Goal: Information Seeking & Learning: Check status

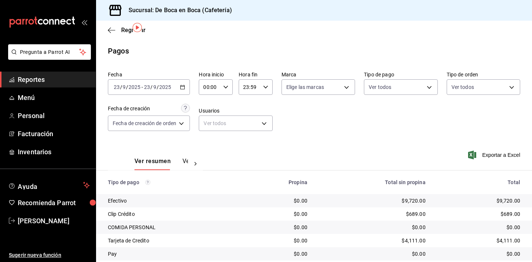
scroll to position [24, 0]
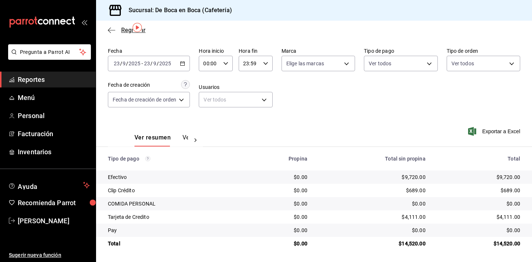
click at [123, 31] on span "Regresar" at bounding box center [133, 30] width 24 height 7
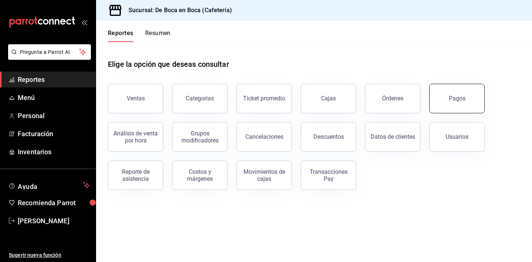
click at [458, 105] on button "Pagos" at bounding box center [456, 99] width 55 height 30
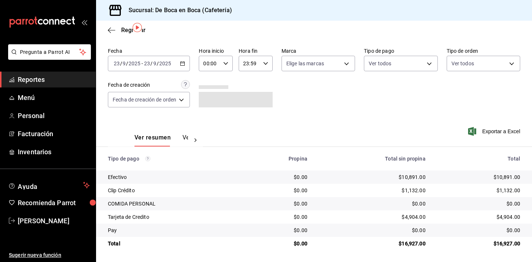
scroll to position [24, 0]
click at [120, 28] on span "Regresar" at bounding box center [127, 30] width 38 height 7
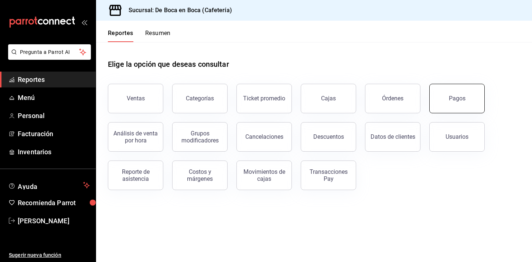
click at [477, 97] on button "Pagos" at bounding box center [456, 99] width 55 height 30
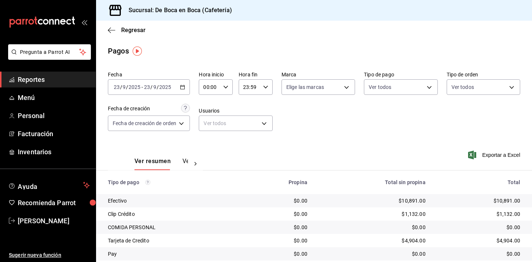
click at [419, 154] on div "Ver resumen Ver pagos Exportar a Excel" at bounding box center [314, 159] width 436 height 39
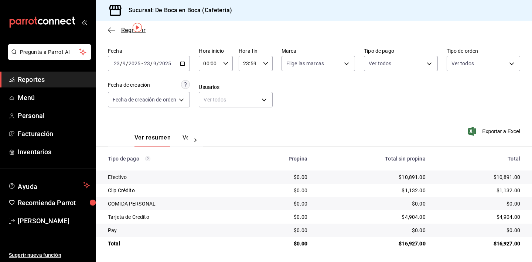
click at [127, 28] on span "Regresar" at bounding box center [133, 30] width 24 height 7
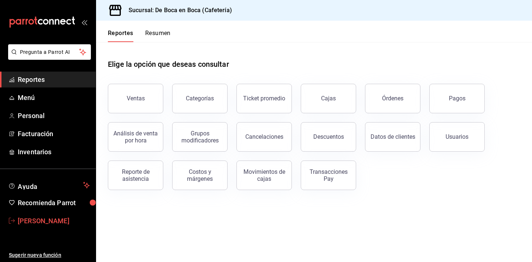
click at [52, 225] on span "[PERSON_NAME]" at bounding box center [54, 221] width 72 height 10
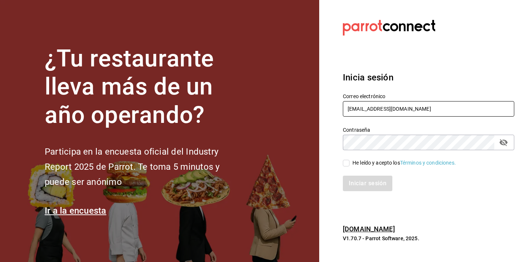
type input "[EMAIL_ADDRESS][DOMAIN_NAME]"
click at [503, 138] on icon "passwordField" at bounding box center [503, 142] width 9 height 9
click at [346, 161] on input "He leído y acepto los Términos y condiciones." at bounding box center [346, 163] width 7 height 7
checkbox input "true"
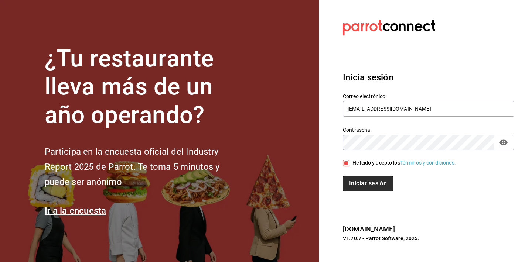
click at [357, 184] on button "Iniciar sesión" at bounding box center [368, 184] width 50 height 16
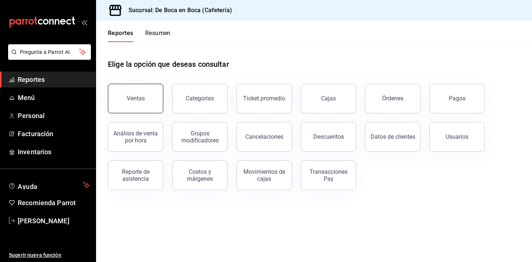
click at [133, 92] on button "Ventas" at bounding box center [135, 99] width 55 height 30
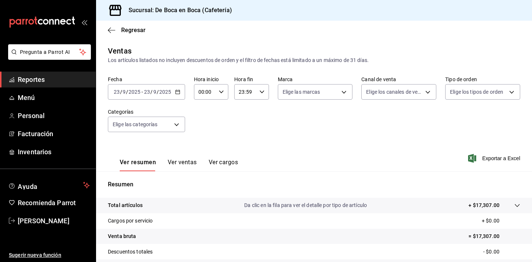
click at [177, 92] on \(Stroke\) "button" at bounding box center [177, 91] width 4 height 0
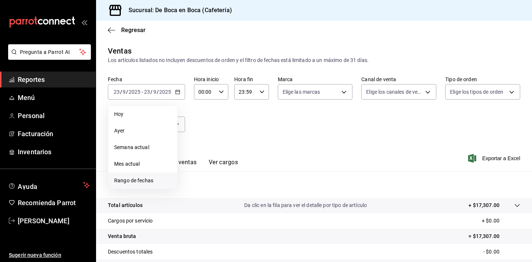
click at [125, 179] on span "Rango de fechas" at bounding box center [142, 181] width 57 height 8
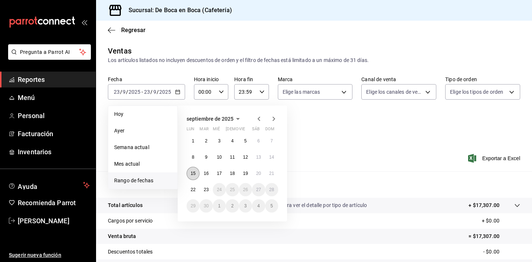
click at [192, 176] on abbr "15" at bounding box center [193, 173] width 5 height 5
click at [258, 177] on button "20" at bounding box center [258, 173] width 13 height 13
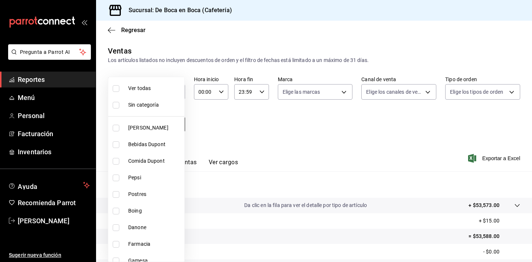
click at [168, 128] on body "Pregunta a Parrot AI Reportes Menú Personal Facturación Inventarios Ayuda Recom…" at bounding box center [266, 131] width 532 height 262
click at [148, 181] on span "Pepsi" at bounding box center [154, 178] width 53 height 8
type input "de1483e9-b8ed-4055-a6b8-5a970eb7d21a"
checkbox input "true"
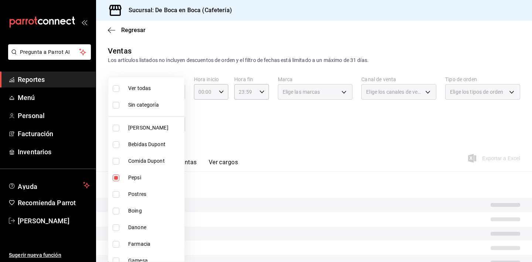
click at [189, 165] on div at bounding box center [266, 131] width 532 height 262
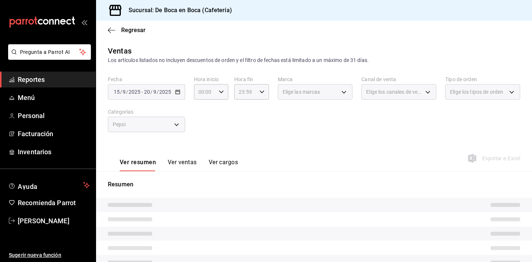
click at [189, 165] on button "Ver ventas" at bounding box center [182, 165] width 29 height 13
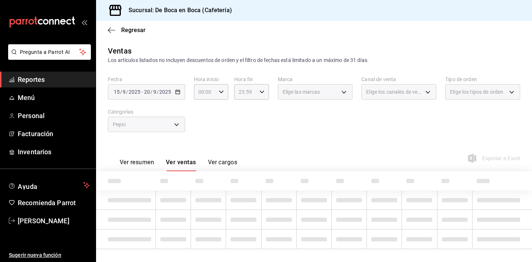
click at [189, 165] on button "Ver ventas" at bounding box center [181, 165] width 30 height 13
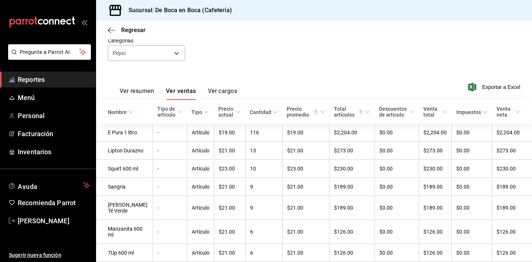
scroll to position [84, 0]
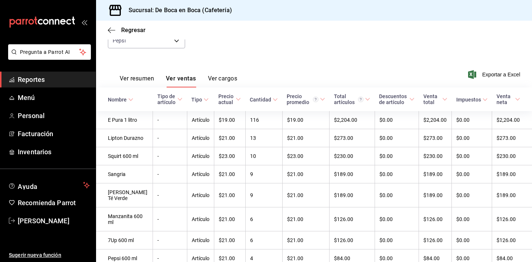
click at [260, 102] on div "Cantidad" at bounding box center [260, 100] width 21 height 6
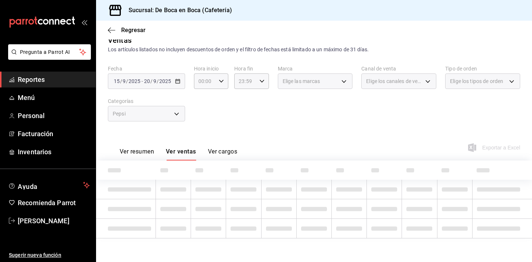
scroll to position [11, 0]
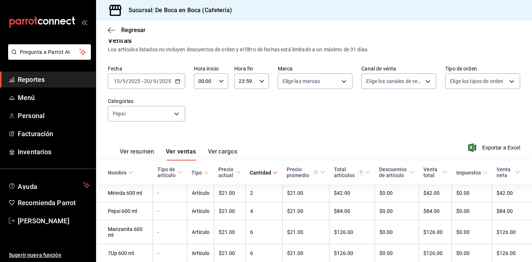
click at [261, 172] on div "Cantidad" at bounding box center [260, 173] width 21 height 6
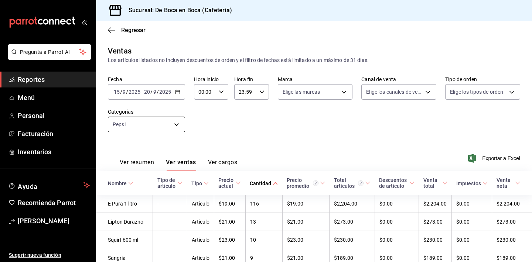
scroll to position [0, 0]
click at [174, 122] on body "Pregunta a Parrot AI Reportes Menú Personal Facturación Inventarios Ayuda Recom…" at bounding box center [266, 131] width 532 height 262
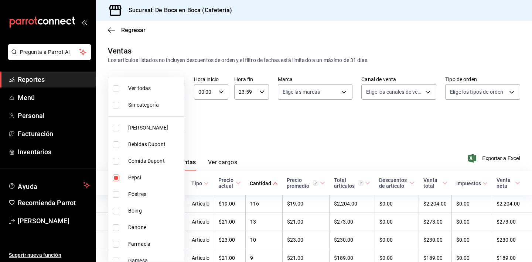
click at [146, 90] on span "Ver todas" at bounding box center [154, 89] width 53 height 8
type input "96b92fd8-ecd9-4917-ae34-a503a6ec1cb7,f4369217-5354-4a5e-b4ff-cedfdf5bd663,09da8…"
checkbox input "true"
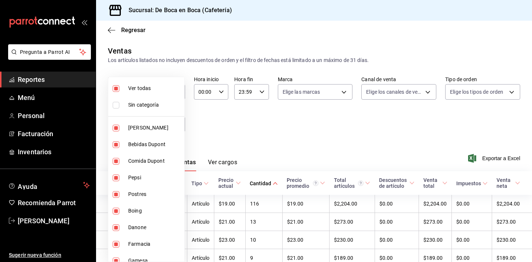
checkbox input "true"
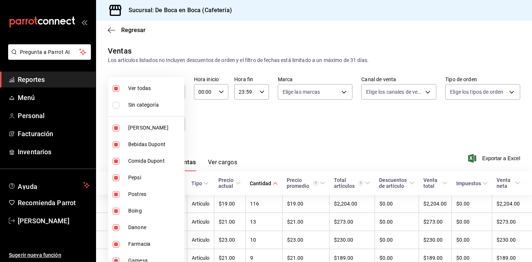
checkbox input "true"
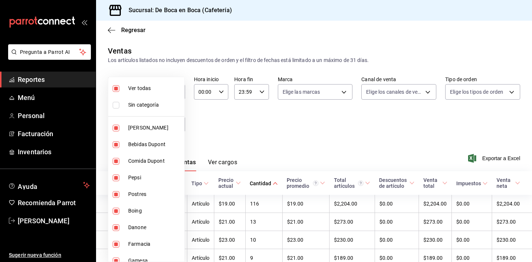
checkbox input "true"
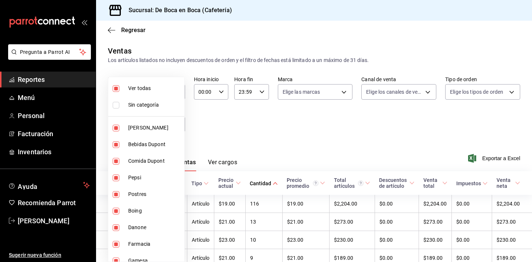
checkbox input "true"
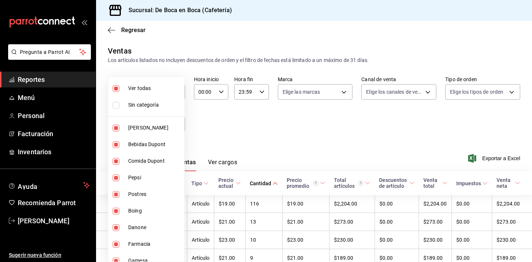
checkbox input "true"
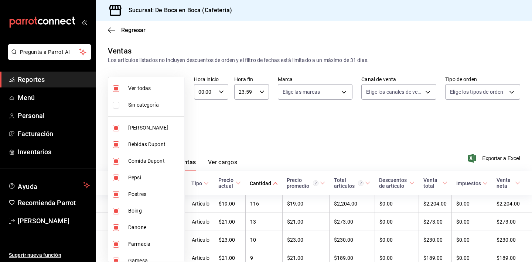
checkbox input "true"
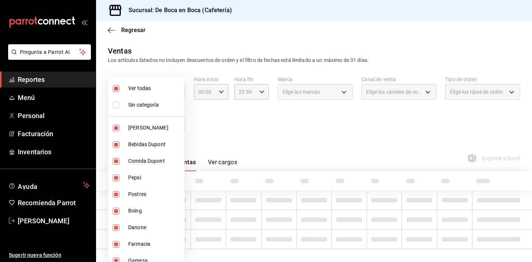
click at [147, 101] on span "Sin categoría" at bounding box center [154, 105] width 53 height 8
checkbox input "true"
click at [242, 131] on div at bounding box center [266, 131] width 532 height 262
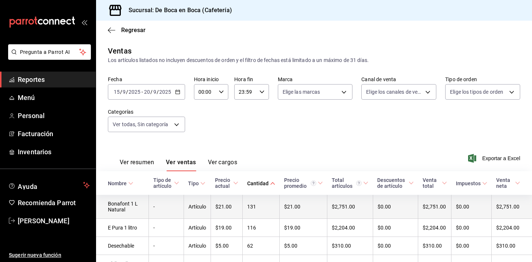
scroll to position [6, 0]
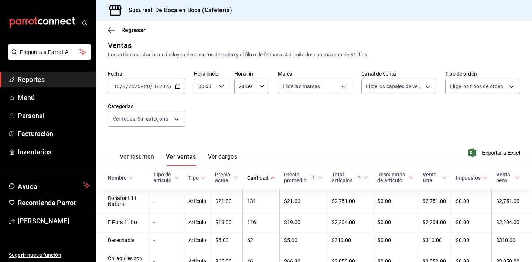
click at [116, 178] on div "Nombre" at bounding box center [117, 178] width 19 height 6
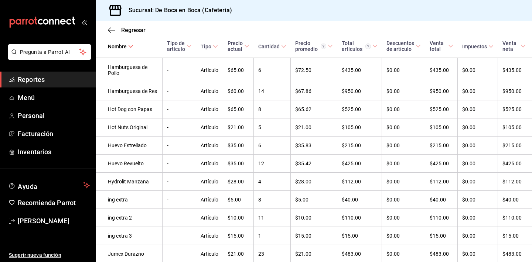
scroll to position [2301, 0]
click at [47, 79] on span "Reportes" at bounding box center [54, 80] width 72 height 10
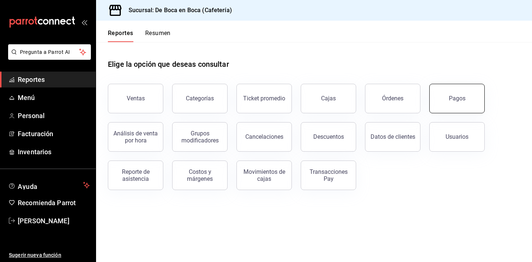
click at [450, 98] on div "Pagos" at bounding box center [457, 98] width 17 height 7
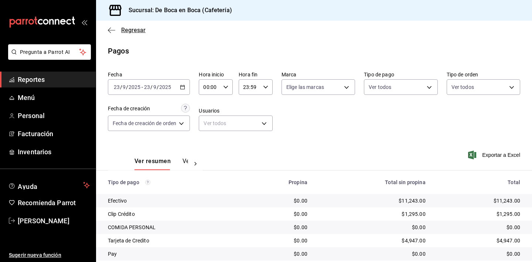
click at [139, 27] on span "Regresar" at bounding box center [133, 30] width 24 height 7
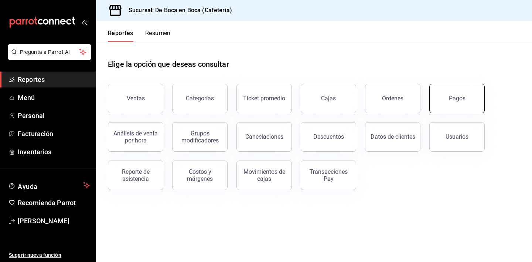
click at [471, 102] on button "Pagos" at bounding box center [456, 99] width 55 height 30
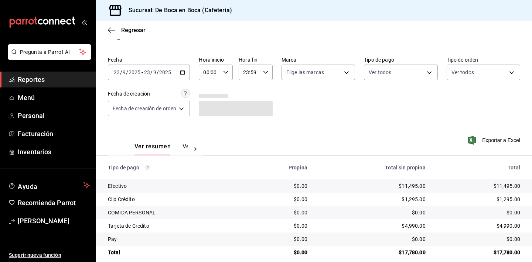
scroll to position [24, 0]
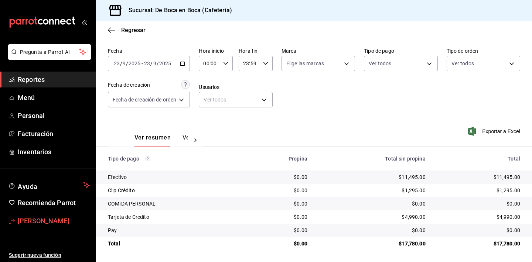
click at [67, 215] on link "[PERSON_NAME]" at bounding box center [48, 221] width 96 height 16
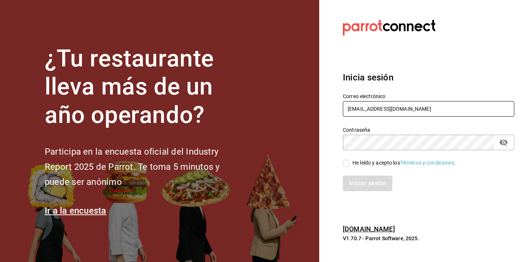
type input "[EMAIL_ADDRESS][DOMAIN_NAME]"
click at [502, 145] on icon "passwordField" at bounding box center [503, 142] width 9 height 9
click at [381, 162] on div "He leído y acepto los Términos y condiciones." at bounding box center [403, 163] width 103 height 8
click at [349, 162] on input "He leído y acepto los Términos y condiciones." at bounding box center [346, 163] width 7 height 7
checkbox input "true"
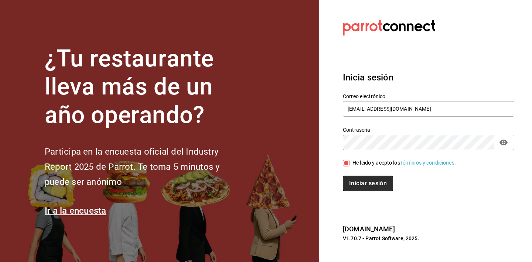
click at [368, 180] on button "Iniciar sesión" at bounding box center [368, 184] width 50 height 16
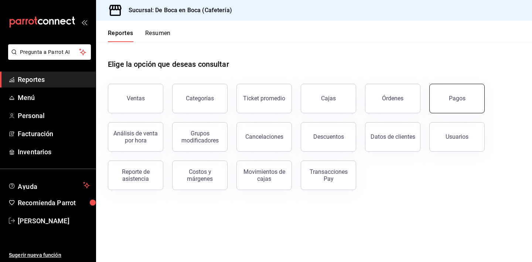
click at [461, 98] on div "Pagos" at bounding box center [457, 98] width 17 height 7
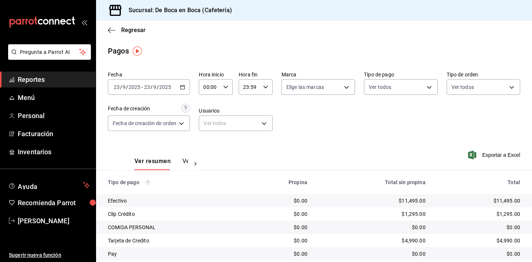
click at [136, 34] on div "Regresar" at bounding box center [314, 30] width 436 height 19
click at [136, 30] on span "Regresar" at bounding box center [133, 30] width 24 height 7
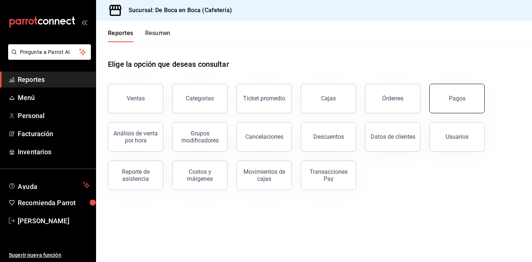
click at [476, 97] on button "Pagos" at bounding box center [456, 99] width 55 height 30
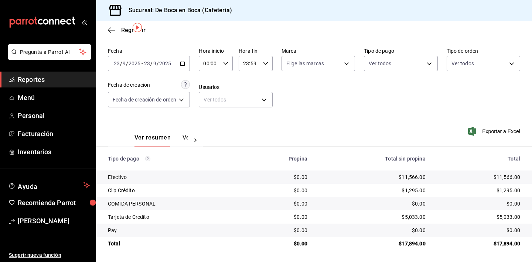
scroll to position [24, 0]
click at [128, 30] on span "Regresar" at bounding box center [133, 30] width 24 height 7
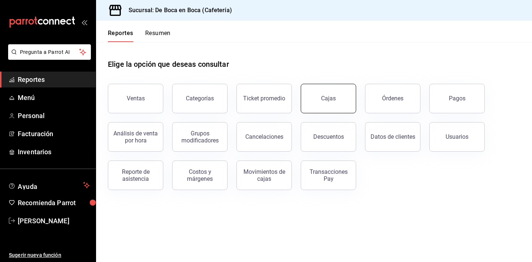
click at [321, 98] on link "Cajas" at bounding box center [328, 99] width 55 height 30
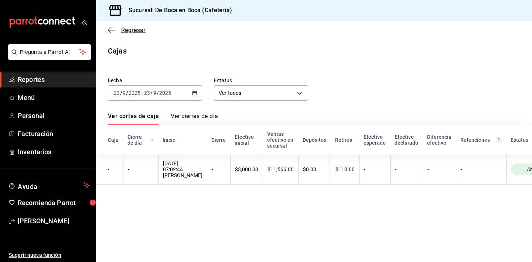
click at [131, 27] on span "Regresar" at bounding box center [133, 30] width 24 height 7
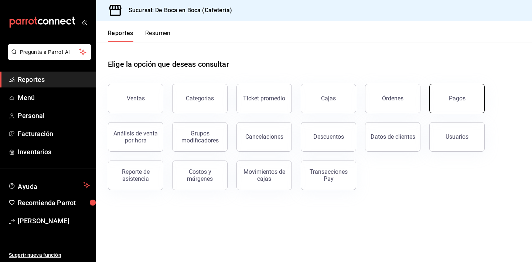
click at [440, 93] on button "Pagos" at bounding box center [456, 99] width 55 height 30
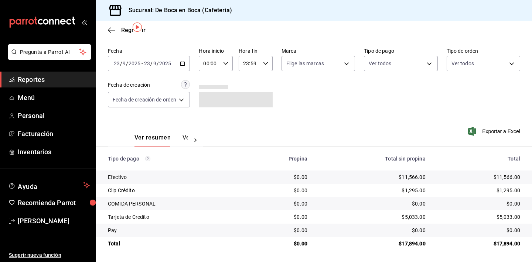
scroll to position [24, 0]
click at [123, 32] on span "Regresar" at bounding box center [133, 30] width 24 height 7
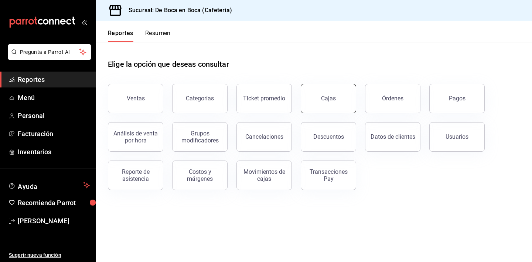
click at [303, 100] on div "Cajas" at bounding box center [324, 94] width 64 height 38
click at [459, 98] on div "Pagos" at bounding box center [457, 98] width 17 height 7
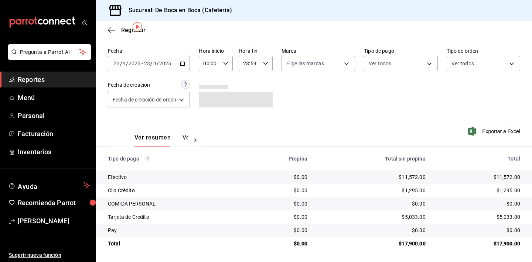
scroll to position [24, 0]
click at [125, 29] on span "Regresar" at bounding box center [133, 30] width 24 height 7
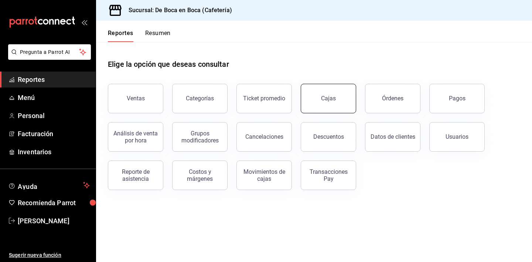
click at [343, 96] on link "Cajas" at bounding box center [328, 99] width 55 height 30
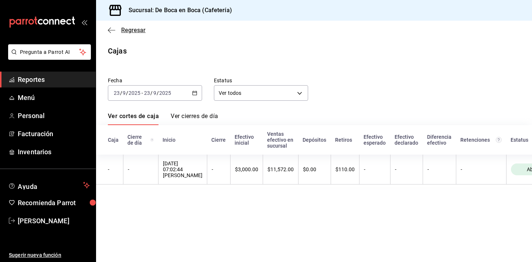
click at [137, 30] on span "Regresar" at bounding box center [133, 30] width 24 height 7
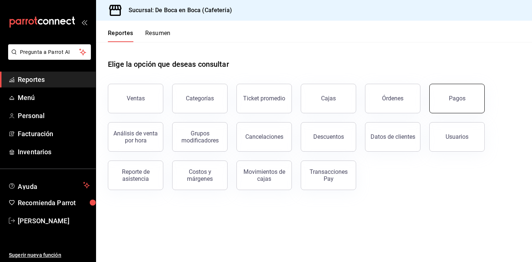
click at [462, 99] on div "Pagos" at bounding box center [457, 98] width 17 height 7
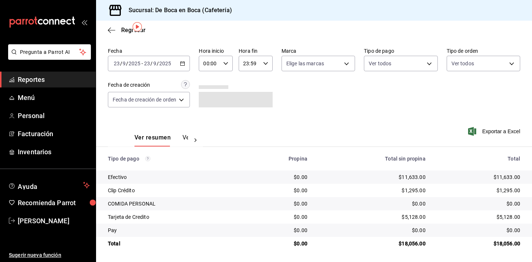
scroll to position [24, 0]
click at [122, 30] on span "Regresar" at bounding box center [133, 30] width 24 height 7
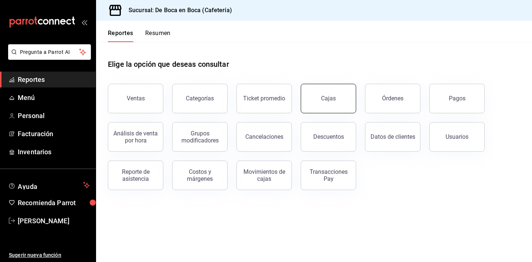
click at [331, 111] on link "Cajas" at bounding box center [328, 99] width 55 height 30
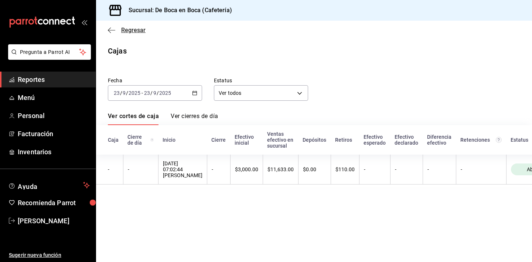
click at [134, 31] on span "Regresar" at bounding box center [133, 30] width 24 height 7
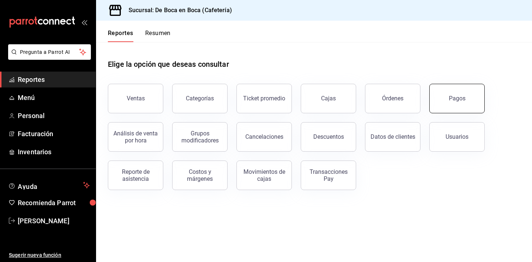
click at [462, 98] on div "Pagos" at bounding box center [457, 98] width 17 height 7
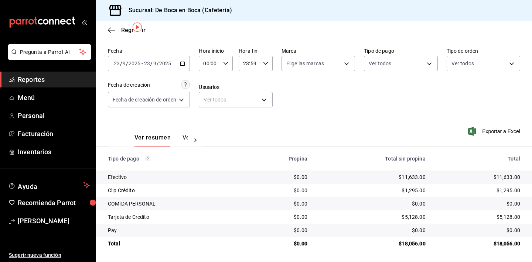
scroll to position [24, 0]
click at [123, 29] on span "Regresar" at bounding box center [133, 30] width 24 height 7
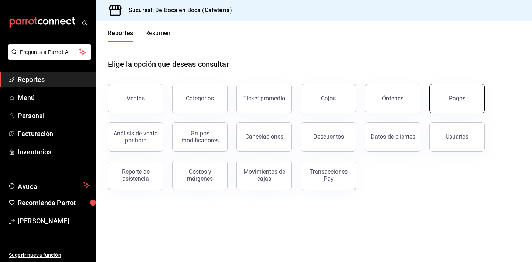
click at [463, 101] on div "Pagos" at bounding box center [457, 98] width 17 height 7
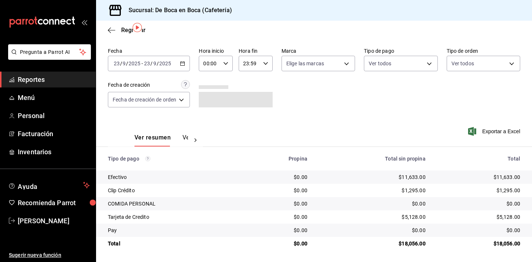
scroll to position [24, 0]
click at [120, 33] on span "Regresar" at bounding box center [127, 30] width 38 height 7
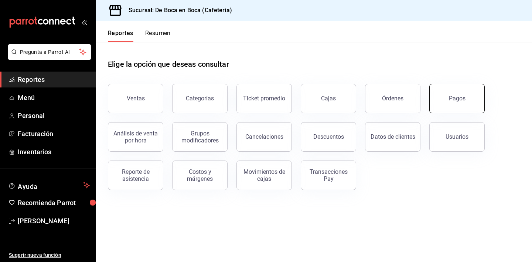
click at [457, 93] on button "Pagos" at bounding box center [456, 99] width 55 height 30
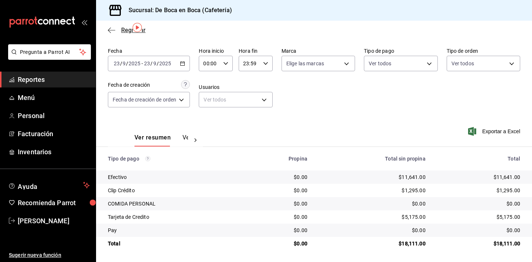
click at [121, 29] on span "Regresar" at bounding box center [133, 30] width 24 height 7
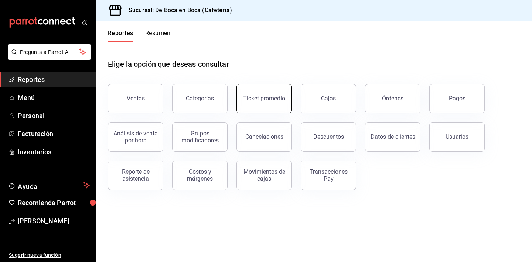
click at [269, 102] on button "Ticket promedio" at bounding box center [263, 99] width 55 height 30
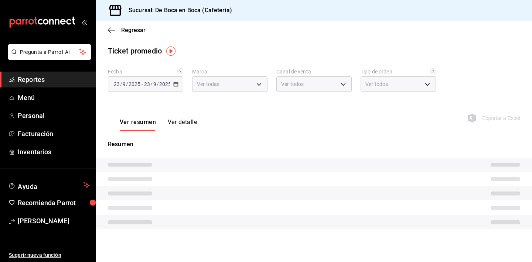
type input "4eab8db2-e1dc-4fb3-9b1f-7fa82010a4f3"
type input "PARROT,UBER_EATS,RAPPI,DIDI_FOOD,ONLINE"
type input "61aa6ed0-89e8-4ade-ab8f-9d5a6c3a5d55,64c7675a-ad12-4e92-a92e-381dad39d6f0,EXTER…"
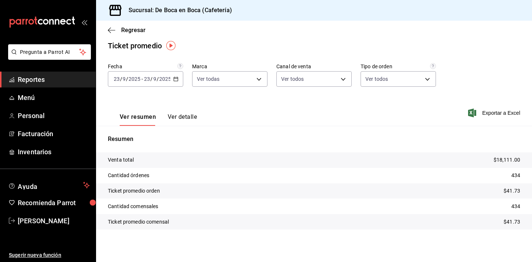
scroll to position [5, 0]
click at [131, 30] on span "Regresar" at bounding box center [133, 30] width 24 height 7
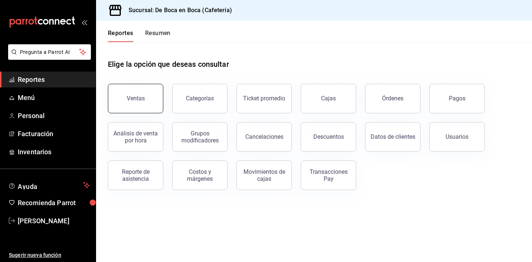
click at [134, 89] on button "Ventas" at bounding box center [135, 99] width 55 height 30
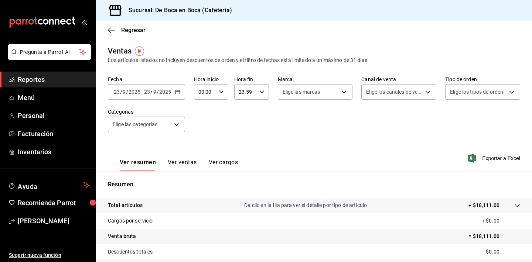
click at [187, 160] on button "Ver ventas" at bounding box center [182, 165] width 29 height 13
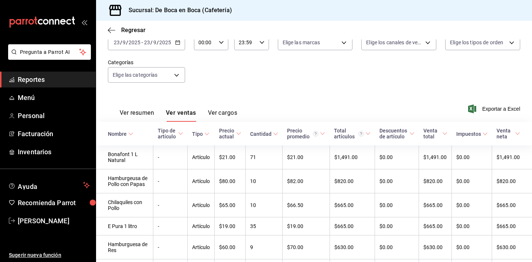
click at [264, 134] on div "Cantidad" at bounding box center [260, 134] width 21 height 6
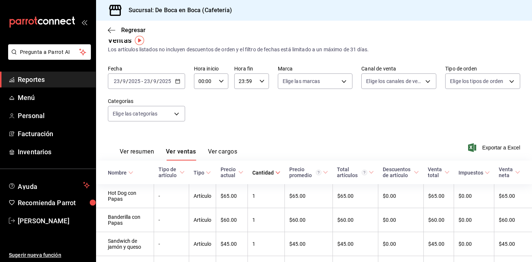
click at [272, 172] on div "Cantidad" at bounding box center [262, 173] width 21 height 6
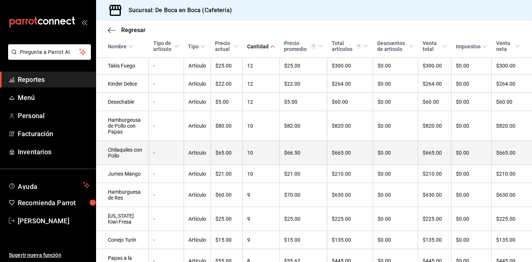
scroll to position [308, 0]
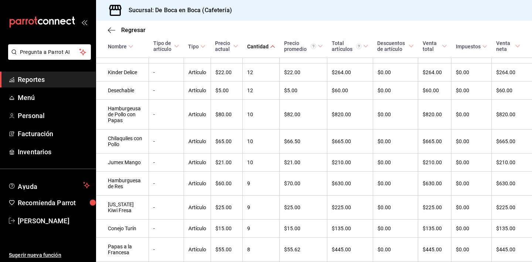
click at [259, 48] on div "Cantidad" at bounding box center [257, 47] width 21 height 6
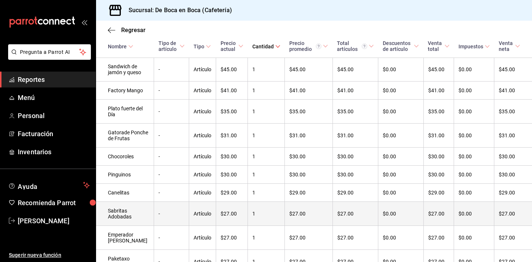
scroll to position [195, 0]
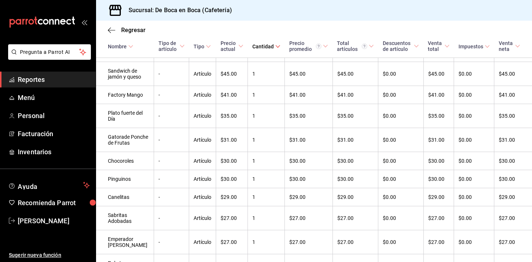
click at [117, 50] on th "Nombre" at bounding box center [125, 39] width 58 height 37
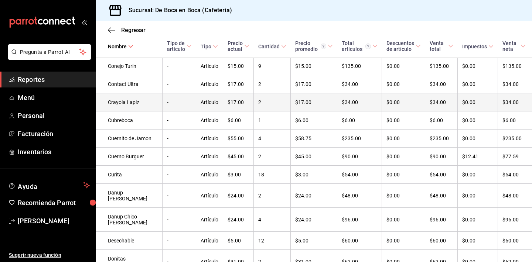
scroll to position [898, 0]
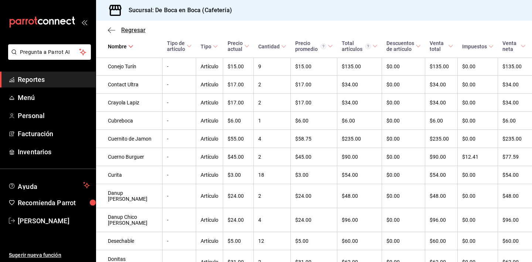
click at [117, 30] on span "Regresar" at bounding box center [127, 30] width 38 height 7
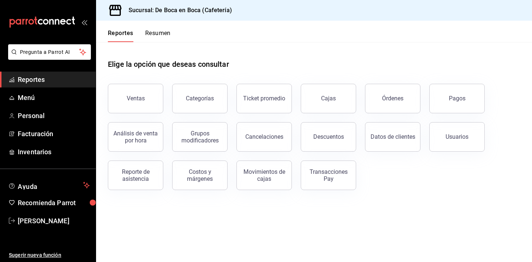
click at [64, 78] on span "Reportes" at bounding box center [54, 80] width 72 height 10
click at [58, 223] on span "[PERSON_NAME]" at bounding box center [54, 221] width 72 height 10
